Goal: Information Seeking & Learning: Learn about a topic

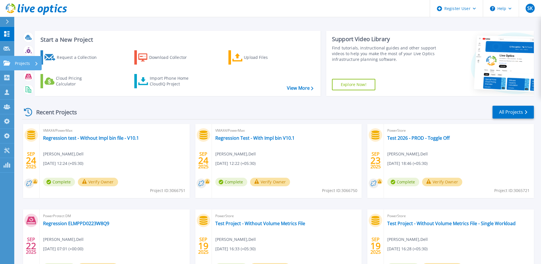
click at [8, 62] on icon at bounding box center [6, 62] width 7 height 5
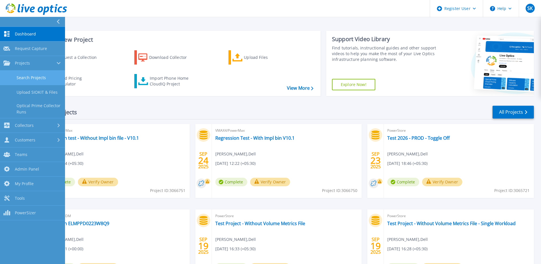
click at [21, 74] on link "Search Projects" at bounding box center [32, 77] width 65 height 15
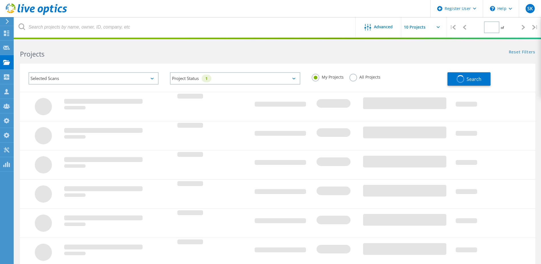
type input "1"
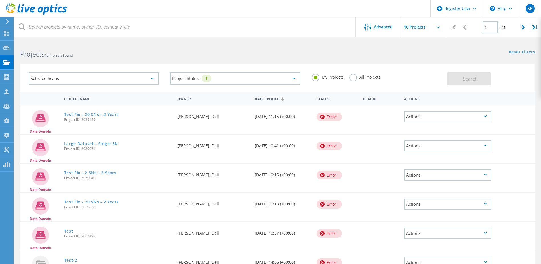
click at [142, 78] on div "Selected Scans" at bounding box center [94, 78] width 130 height 12
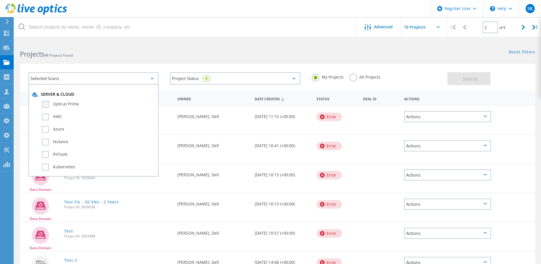
click at [45, 106] on label "Optical Prime" at bounding box center [98, 104] width 113 height 7
click at [0, 0] on input "Optical Prime" at bounding box center [0, 0] width 0 height 0
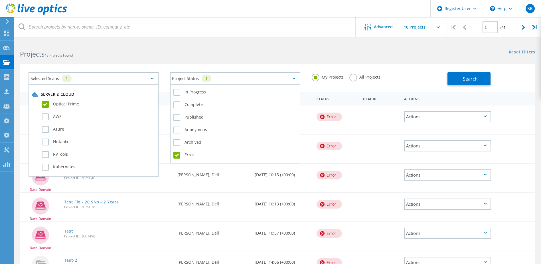
click at [196, 80] on div "Project Status 1" at bounding box center [235, 78] width 130 height 12
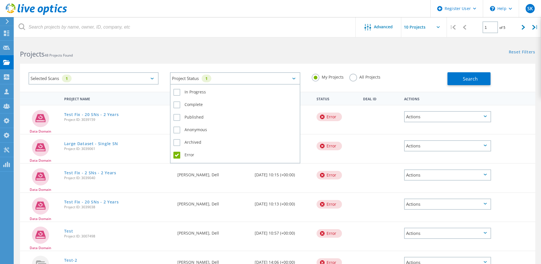
click at [177, 153] on label "Error" at bounding box center [234, 154] width 123 height 7
click at [0, 0] on input "Error" at bounding box center [0, 0] width 0 height 0
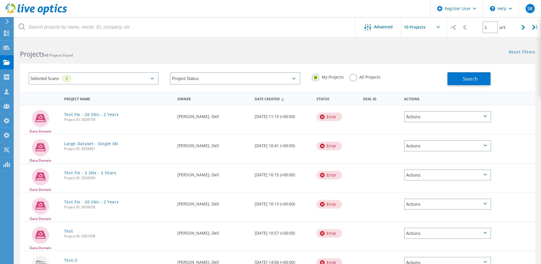
click at [359, 76] on label "All Projects" at bounding box center [364, 76] width 31 height 5
click at [0, 0] on input "All Projects" at bounding box center [0, 0] width 0 height 0
click at [456, 78] on button "Search" at bounding box center [469, 78] width 43 height 13
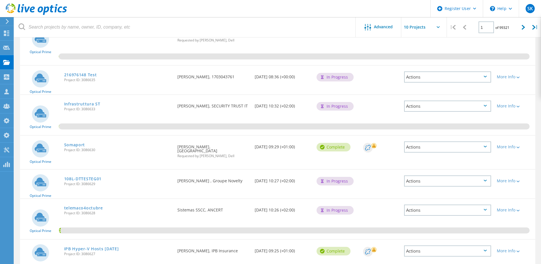
scroll to position [86, 0]
click at [77, 145] on link "Somaport" at bounding box center [74, 144] width 21 height 4
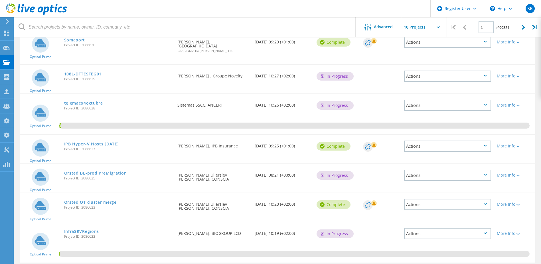
scroll to position [200, 0]
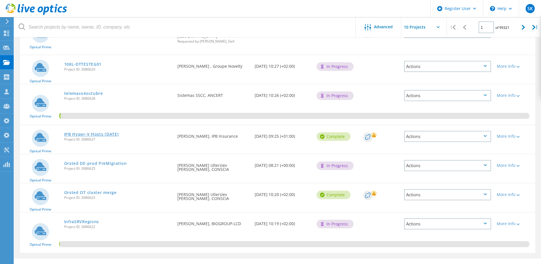
click at [94, 132] on link "IPB Hyper-V Hosts Oct 2025" at bounding box center [91, 134] width 55 height 4
click at [104, 190] on link "Orsted OT cluster merge" at bounding box center [90, 192] width 52 height 4
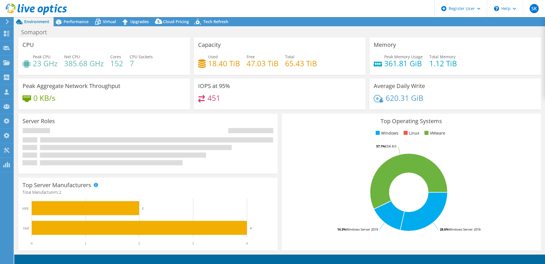
select select "USD"
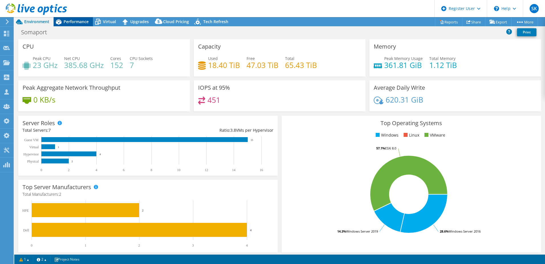
click at [70, 21] on span "Performance" at bounding box center [76, 21] width 25 height 5
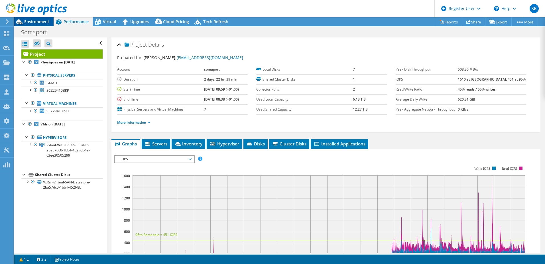
click at [34, 21] on span "Environment" at bounding box center [36, 21] width 25 height 5
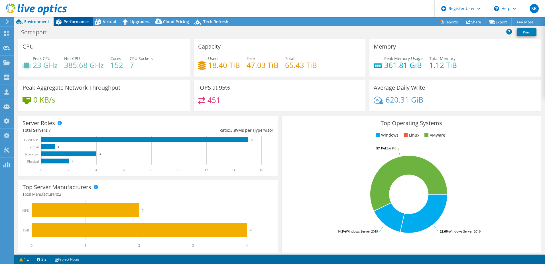
click at [69, 19] on span "Performance" at bounding box center [76, 21] width 25 height 5
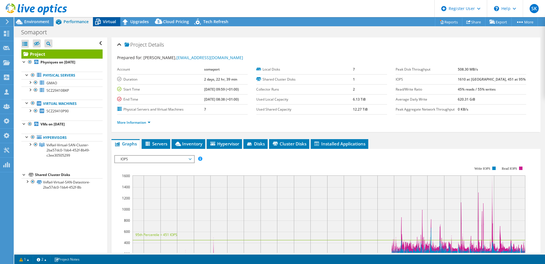
click at [102, 19] on icon at bounding box center [98, 22] width 10 height 10
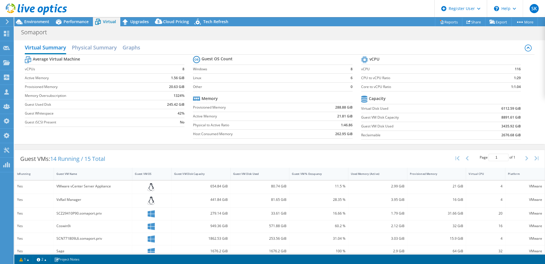
drag, startPoint x: 82, startPoint y: 19, endPoint x: 91, endPoint y: 35, distance: 18.0
click at [83, 19] on span "Performance" at bounding box center [76, 21] width 25 height 5
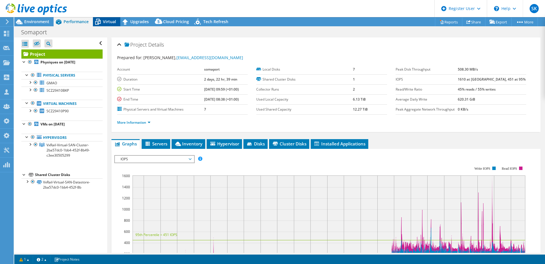
click at [112, 23] on span "Virtual" at bounding box center [109, 21] width 13 height 5
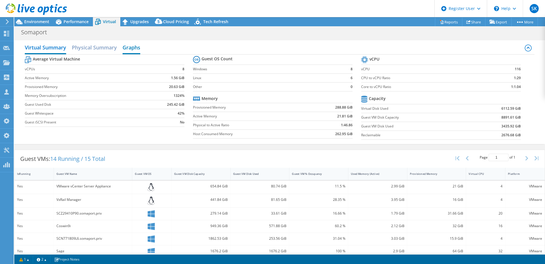
click at [137, 48] on h2 "Graphs" at bounding box center [132, 48] width 18 height 13
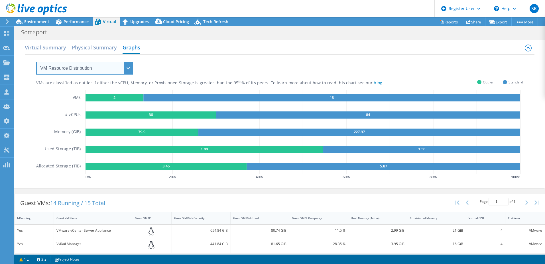
click at [93, 69] on select "VM Resource Distribution Provisioning Contrast Over Provisioning" at bounding box center [84, 68] width 97 height 13
click at [36, 62] on select "VM Resource Distribution Provisioning Contrast Over Provisioning" at bounding box center [84, 68] width 97 height 13
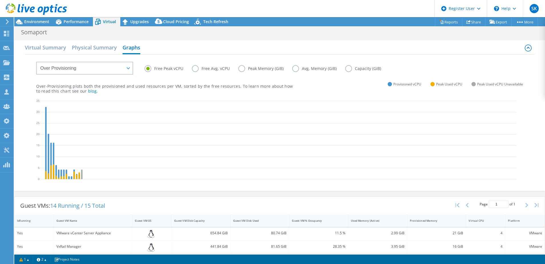
click at [92, 59] on div "VM Resource Distribution Provisioning Contrast Over Provisioning" at bounding box center [79, 64] width 108 height 20
click at [240, 67] on label "Peak Memory (GiB)" at bounding box center [266, 68] width 54 height 7
click at [0, 0] on input "Peak Memory (GiB)" at bounding box center [0, 0] width 0 height 0
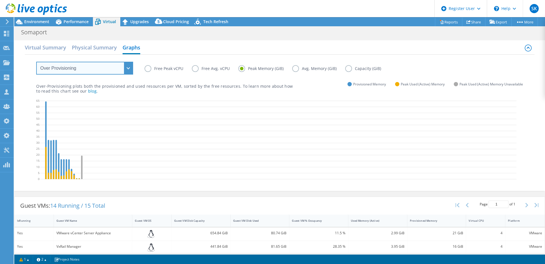
click at [74, 64] on select "VM Resource Distribution Provisioning Contrast Over Provisioning" at bounding box center [84, 68] width 97 height 13
click at [36, 62] on select "VM Resource Distribution Provisioning Contrast Over Provisioning" at bounding box center [84, 68] width 97 height 13
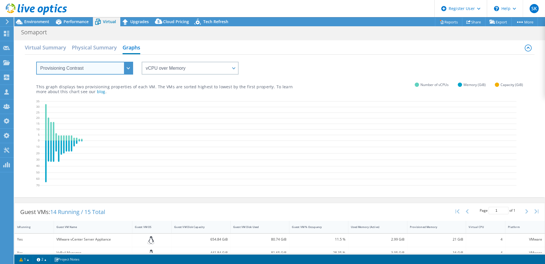
click at [74, 69] on select "VM Resource Distribution Provisioning Contrast Over Provisioning" at bounding box center [84, 68] width 97 height 13
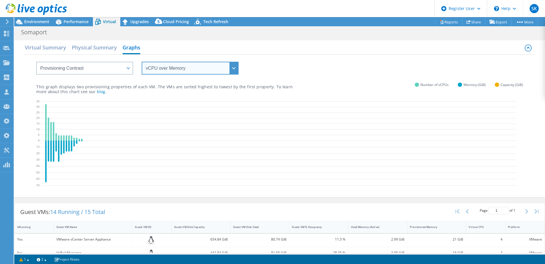
click at [154, 74] on select "vCPU over Memory vCPU over Capacity Memory over vCPU Memory over Capacity Capac…" at bounding box center [190, 68] width 97 height 13
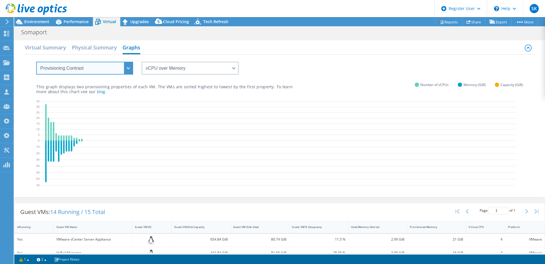
drag, startPoint x: 68, startPoint y: 64, endPoint x: 69, endPoint y: 69, distance: 4.9
click at [68, 64] on select "VM Resource Distribution Provisioning Contrast Over Provisioning" at bounding box center [84, 68] width 97 height 13
select select "Over Provisioning"
click at [36, 62] on select "VM Resource Distribution Provisioning Contrast Over Provisioning" at bounding box center [84, 68] width 97 height 13
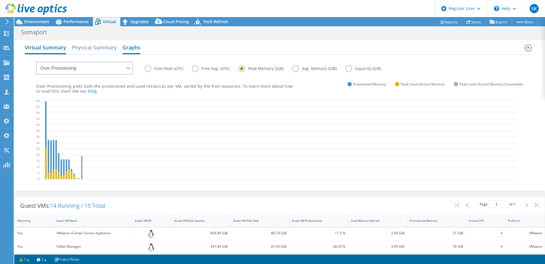
click at [39, 50] on h2 "Virtual Summary" at bounding box center [45, 48] width 41 height 13
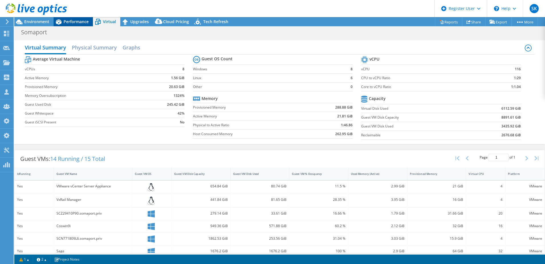
click at [62, 21] on icon at bounding box center [59, 22] width 10 height 10
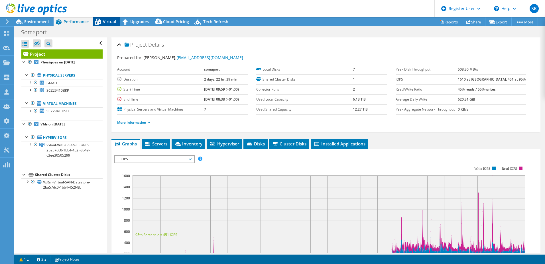
click at [107, 21] on span "Virtual" at bounding box center [109, 21] width 13 height 5
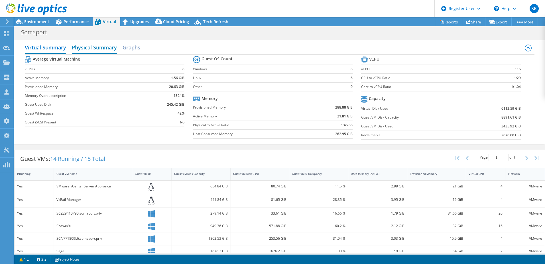
click at [90, 49] on h2 "Physical Summary" at bounding box center [94, 48] width 45 height 13
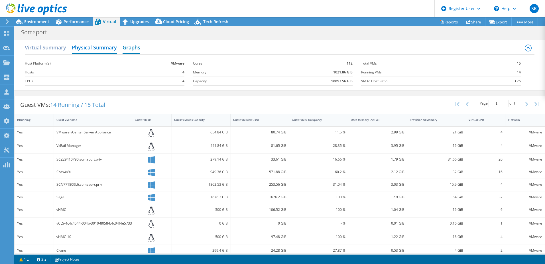
click at [140, 48] on div "Virtual Summary Physical Summary Graphs" at bounding box center [280, 48] width 510 height 13
click at [134, 48] on h2 "Graphs" at bounding box center [132, 48] width 18 height 13
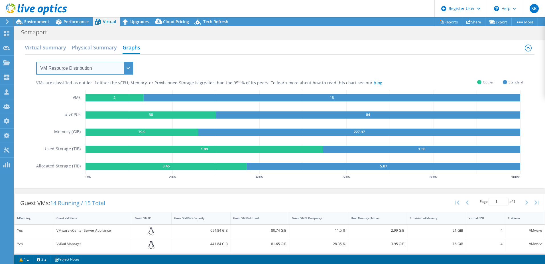
click at [70, 70] on select "VM Resource Distribution Provisioning Contrast Over Provisioning" at bounding box center [84, 68] width 97 height 13
select select "Over Provisioning"
click at [36, 62] on select "VM Resource Distribution Provisioning Contrast Over Provisioning" at bounding box center [84, 68] width 97 height 13
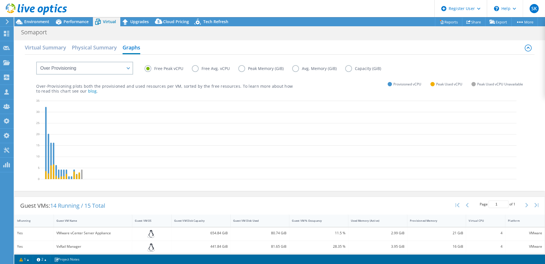
click at [242, 69] on label "Peak Memory (GiB)" at bounding box center [266, 68] width 54 height 7
click at [0, 0] on input "Peak Memory (GiB)" at bounding box center [0, 0] width 0 height 0
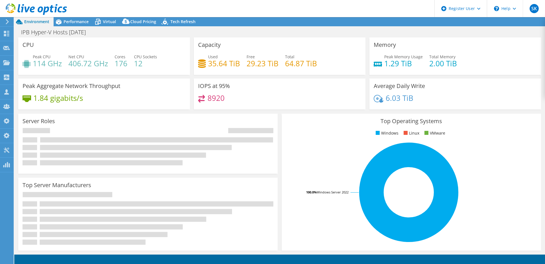
select select "USD"
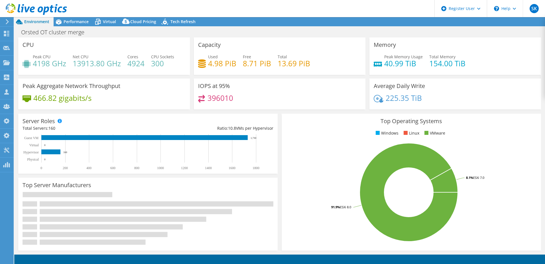
select select "USD"
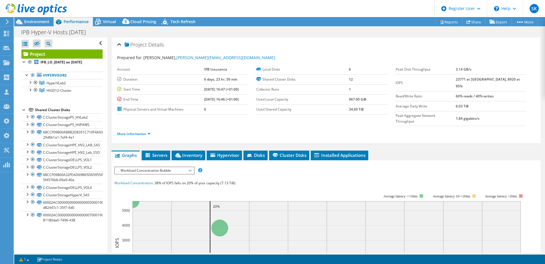
select select "USD"
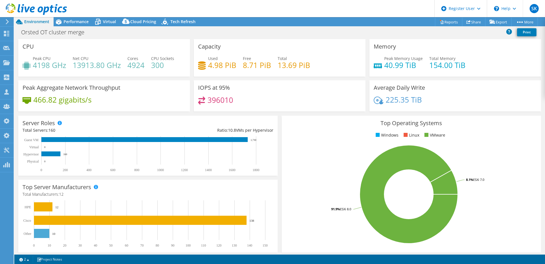
select select "USD"
